Goal: Task Accomplishment & Management: Manage account settings

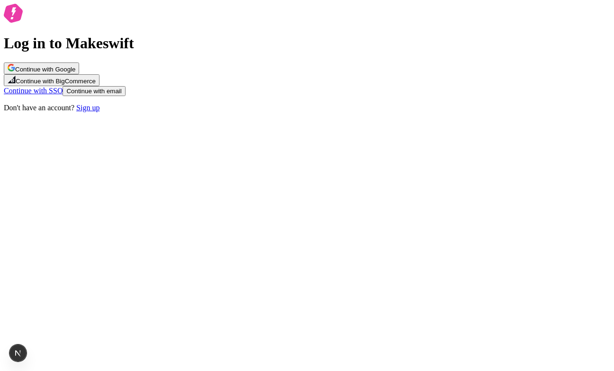
click at [121, 95] on span "Continue with email" at bounding box center [93, 91] width 55 height 7
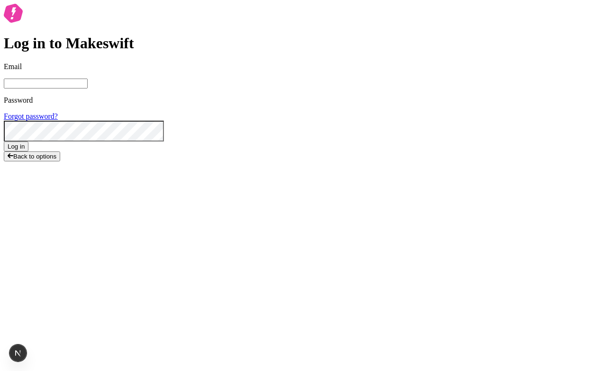
click at [159, 14] on span at bounding box center [155, 11] width 8 height 8
click at [88, 89] on input "Email" at bounding box center [46, 84] width 84 height 10
type input "sasha+local2@makeswift.com"
click at [25, 150] on span "Log in" at bounding box center [16, 146] width 17 height 7
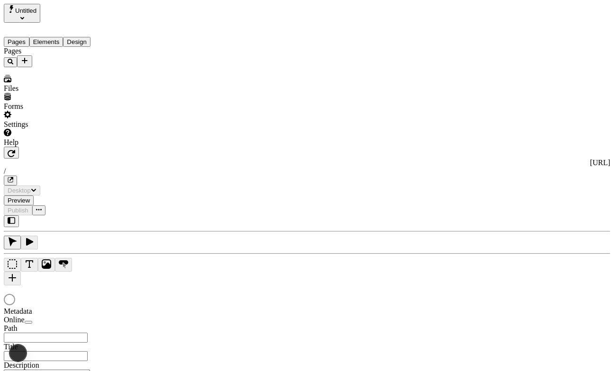
type input "/"
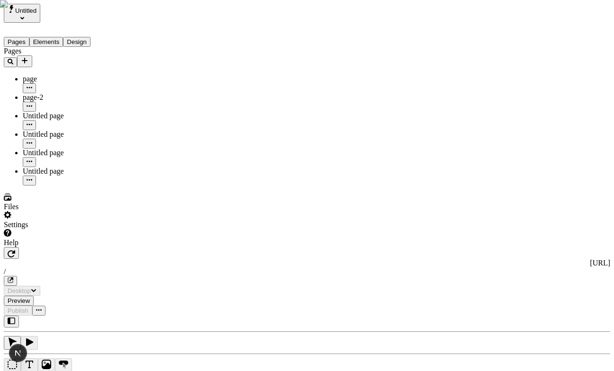
click at [78, 229] on div "Settings" at bounding box center [61, 220] width 114 height 18
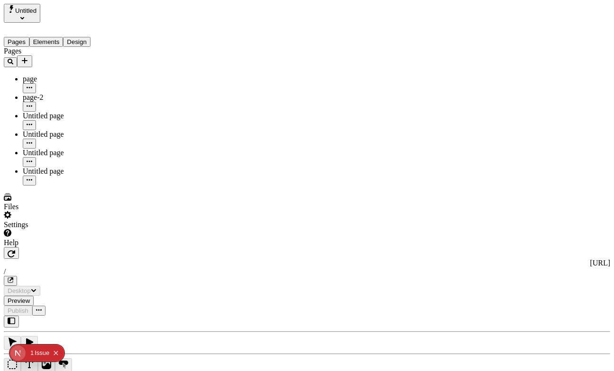
type input "/"
click at [88, 229] on div "Settings" at bounding box center [61, 220] width 114 height 18
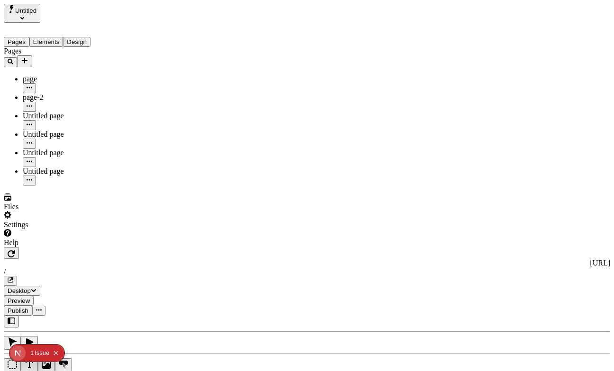
type input "p"
click at [550, 281] on div "page" at bounding box center [557, 276] width 102 height 18
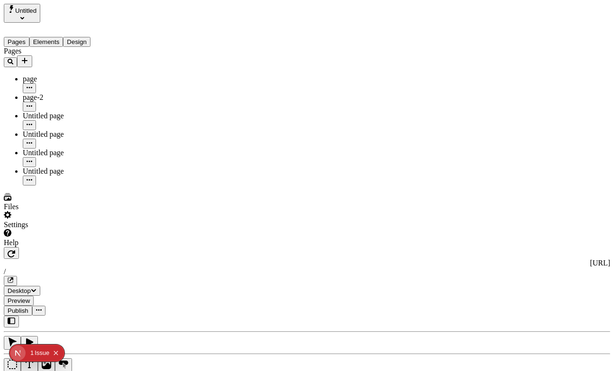
type input "page"
click at [92, 229] on div "Settings" at bounding box center [61, 220] width 114 height 18
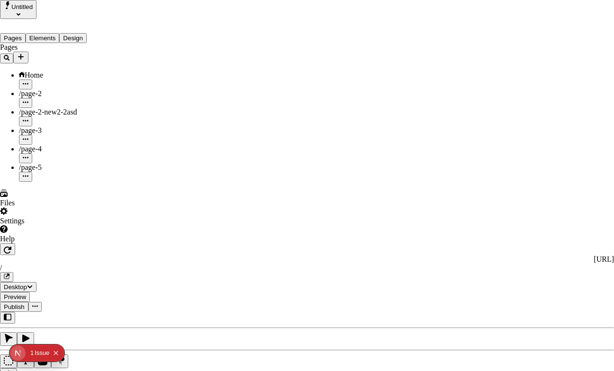
type input "/"
click at [290, 196] on div "/" at bounding box center [342, 192] width 148 height 9
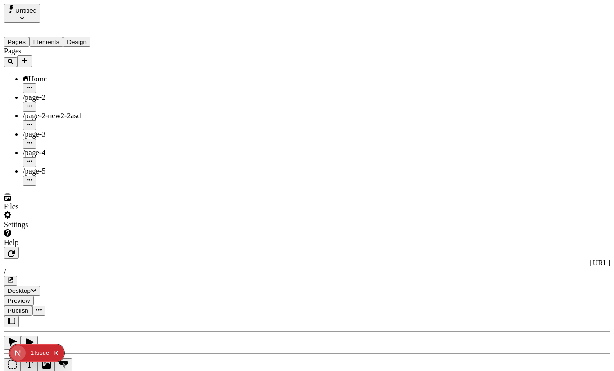
click at [547, 305] on div "/ page-3" at bounding box center [557, 317] width 102 height 25
type input "page-3"
click at [545, 338] on div "/ page-2" at bounding box center [557, 350] width 102 height 25
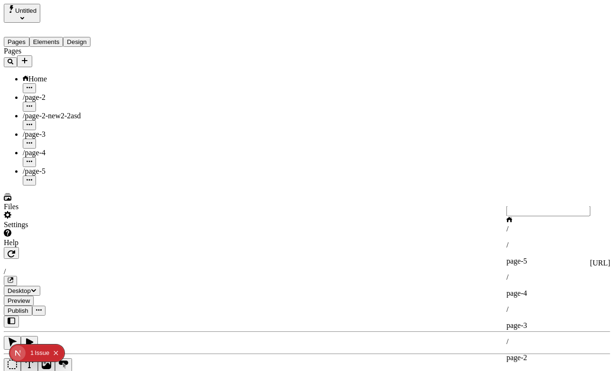
type input "page-2"
click at [550, 233] on div "/" at bounding box center [557, 229] width 102 height 9
click at [96, 229] on div "Settings" at bounding box center [61, 220] width 114 height 18
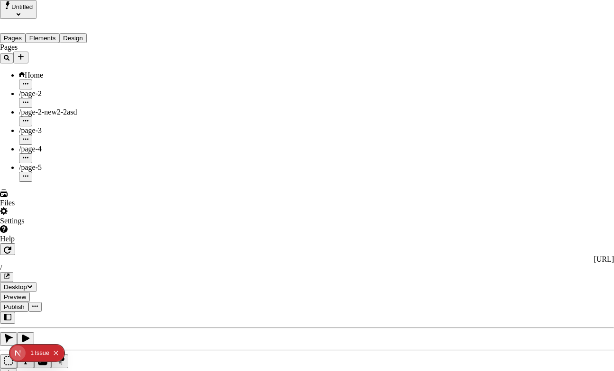
click at [318, 268] on div "/ page-3" at bounding box center [342, 280] width 148 height 25
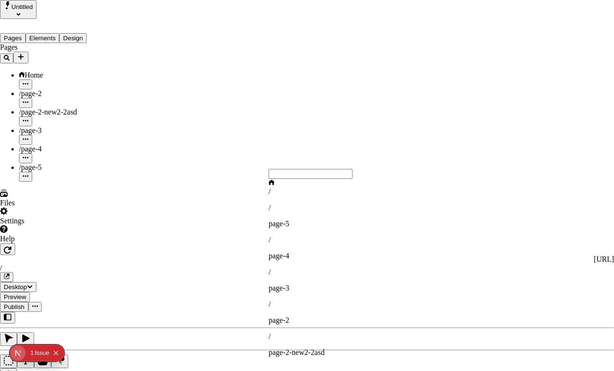
type input "page-3"
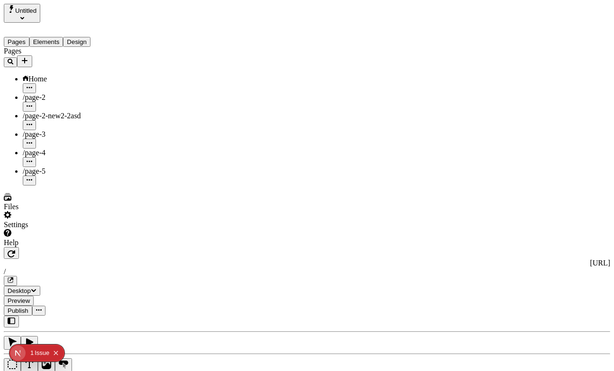
click at [85, 229] on div "Settings" at bounding box center [61, 220] width 114 height 18
